Goal: Information Seeking & Learning: Learn about a topic

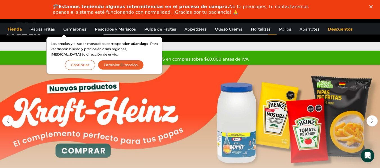
click at [84, 66] on button "Continuar" at bounding box center [80, 65] width 30 height 10
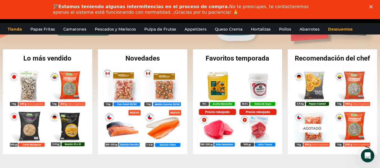
scroll to position [141, 0]
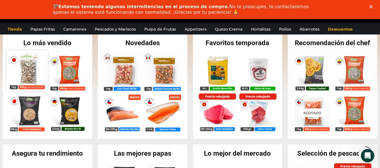
click at [35, 67] on img at bounding box center [27, 70] width 41 height 41
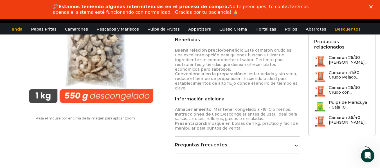
scroll to position [288, 0]
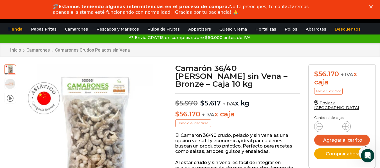
scroll to position [27, 0]
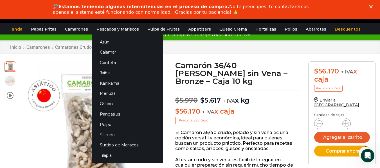
click at [104, 133] on link "Salmón" at bounding box center [127, 135] width 71 height 10
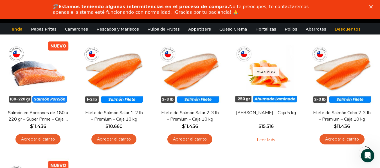
scroll to position [68, 0]
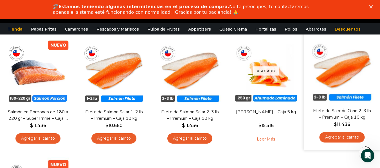
click at [377, 67] on div "En stock [GEOGRAPHIC_DATA] Filete de Salmón Coho 2-3 lb – Premium – Caja 10 kg …" at bounding box center [342, 90] width 76 height 119
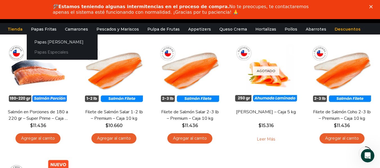
click at [50, 53] on link "Papas Especiales" at bounding box center [62, 52] width 71 height 10
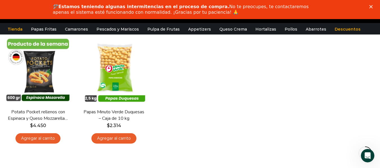
scroll to position [188, 0]
